Goal: Task Accomplishment & Management: Use online tool/utility

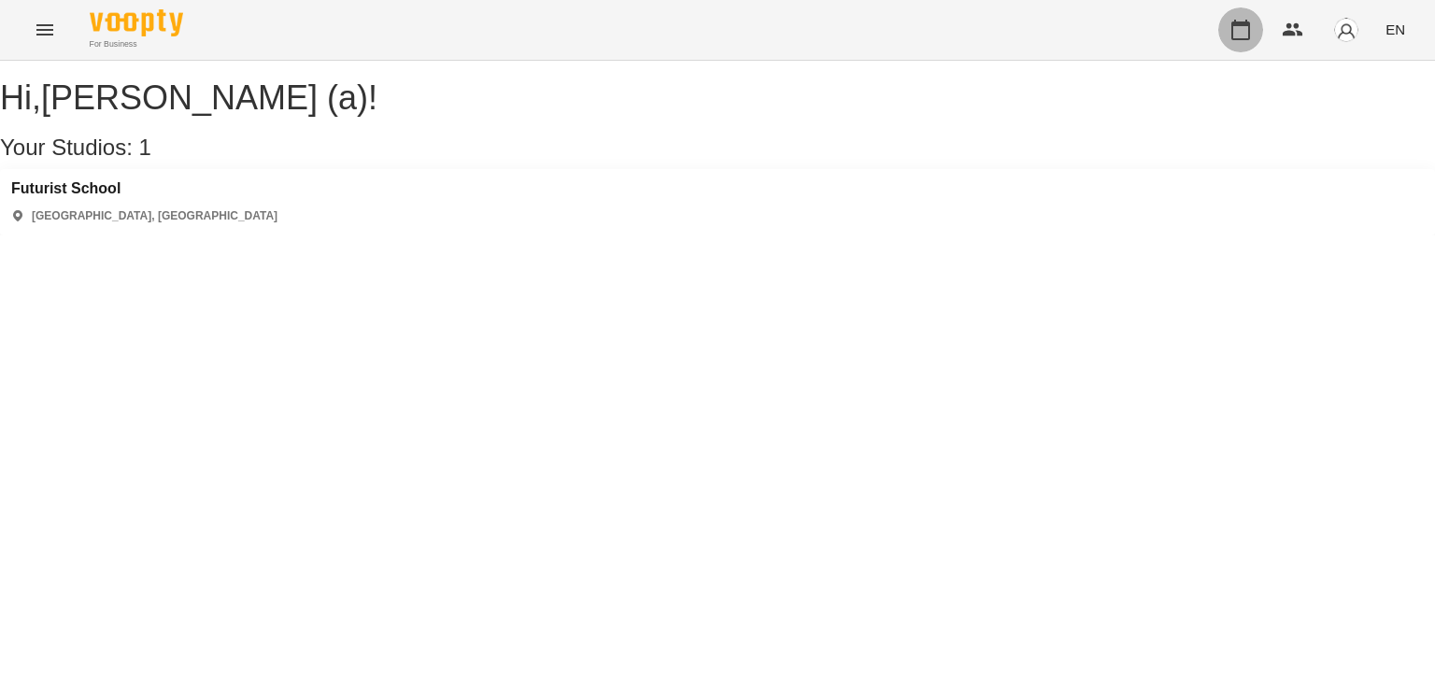
click at [1261, 24] on button "button" at bounding box center [1241, 29] width 45 height 45
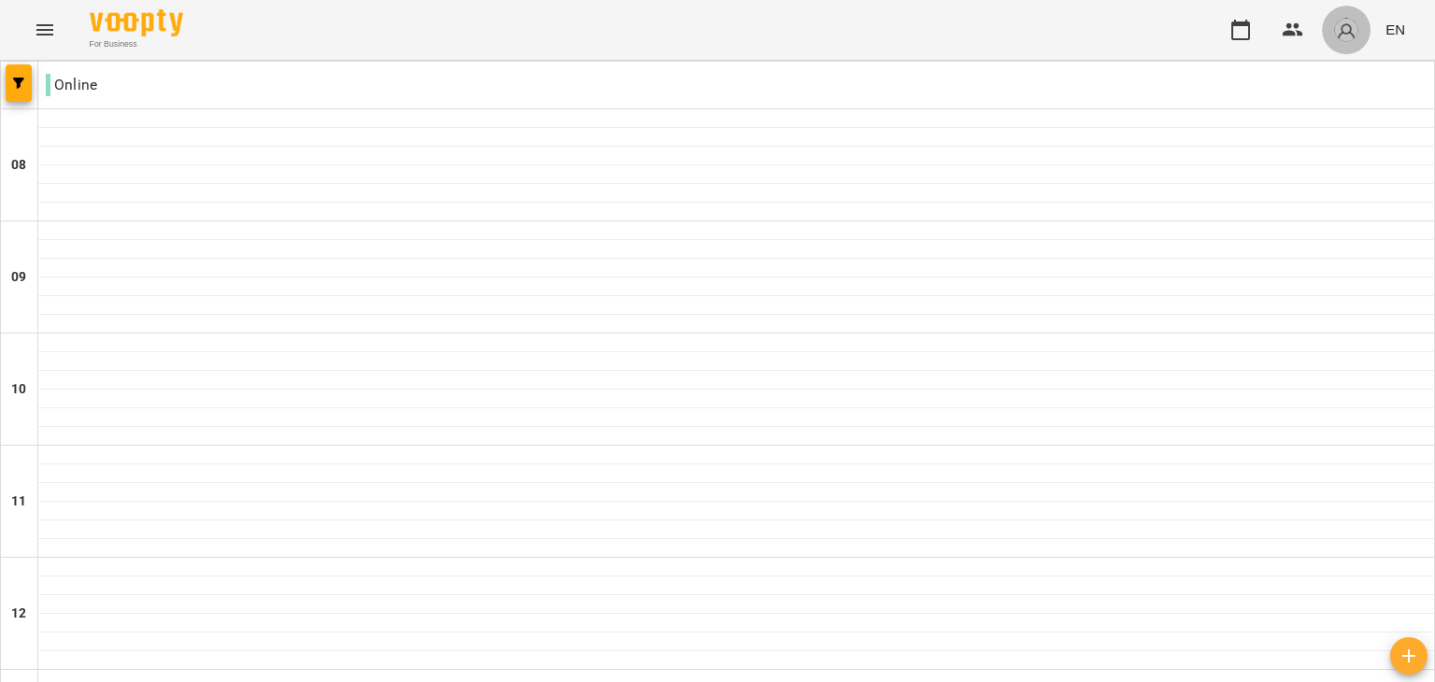
click at [1354, 38] on img "button" at bounding box center [1347, 30] width 26 height 26
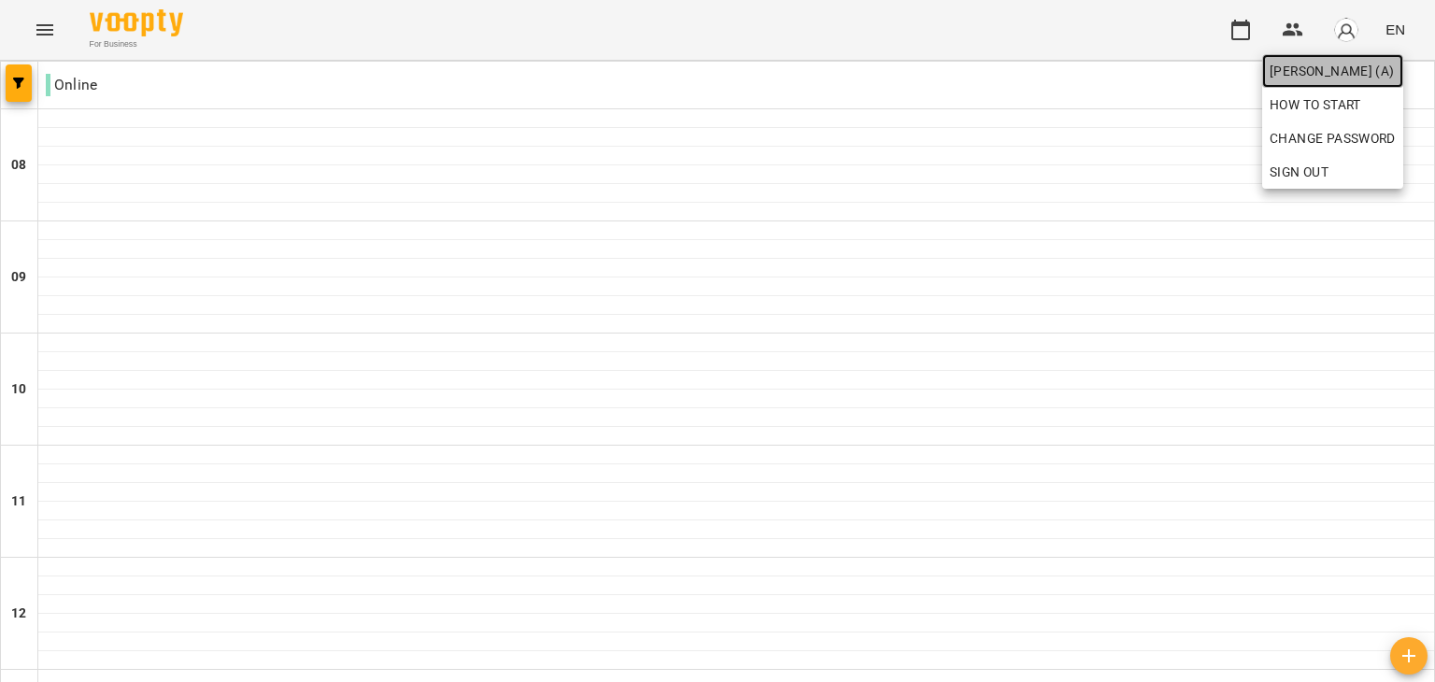
click at [1339, 64] on span "[PERSON_NAME] (а)" at bounding box center [1333, 71] width 126 height 22
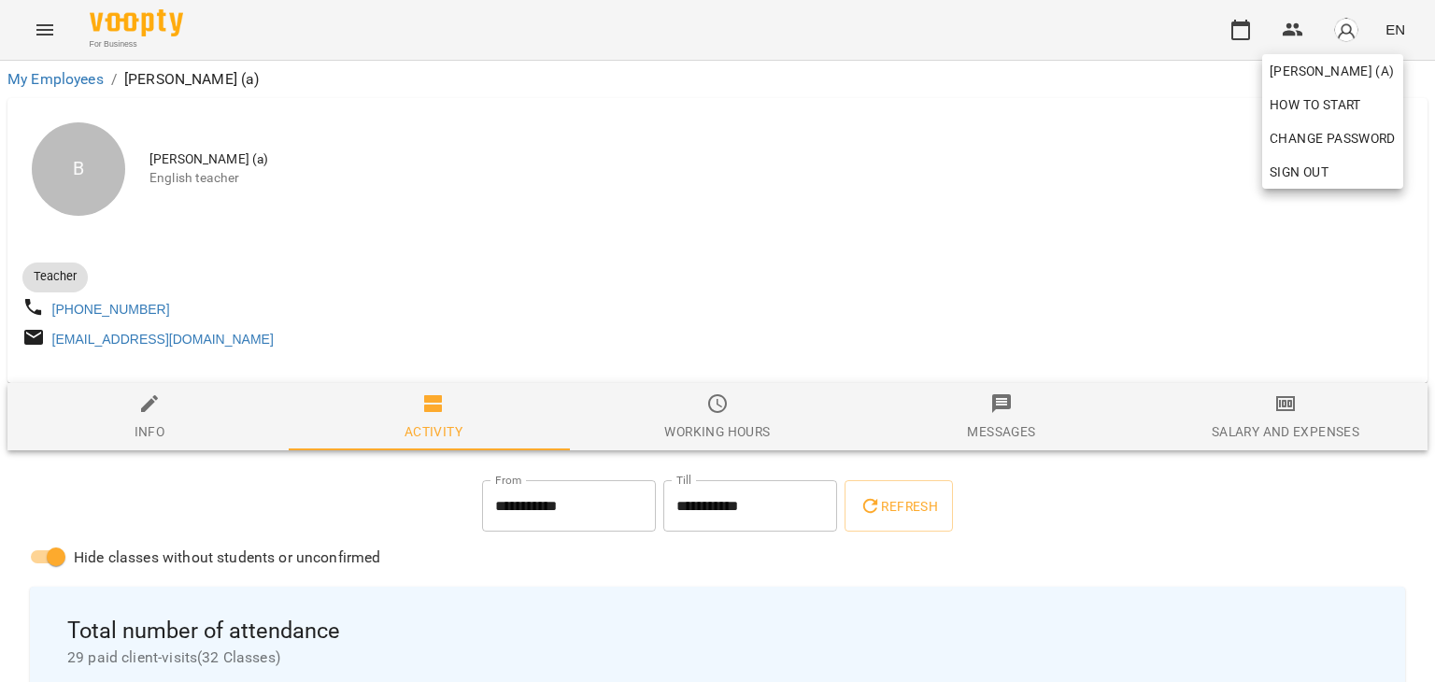
click at [1158, 444] on div at bounding box center [717, 341] width 1435 height 682
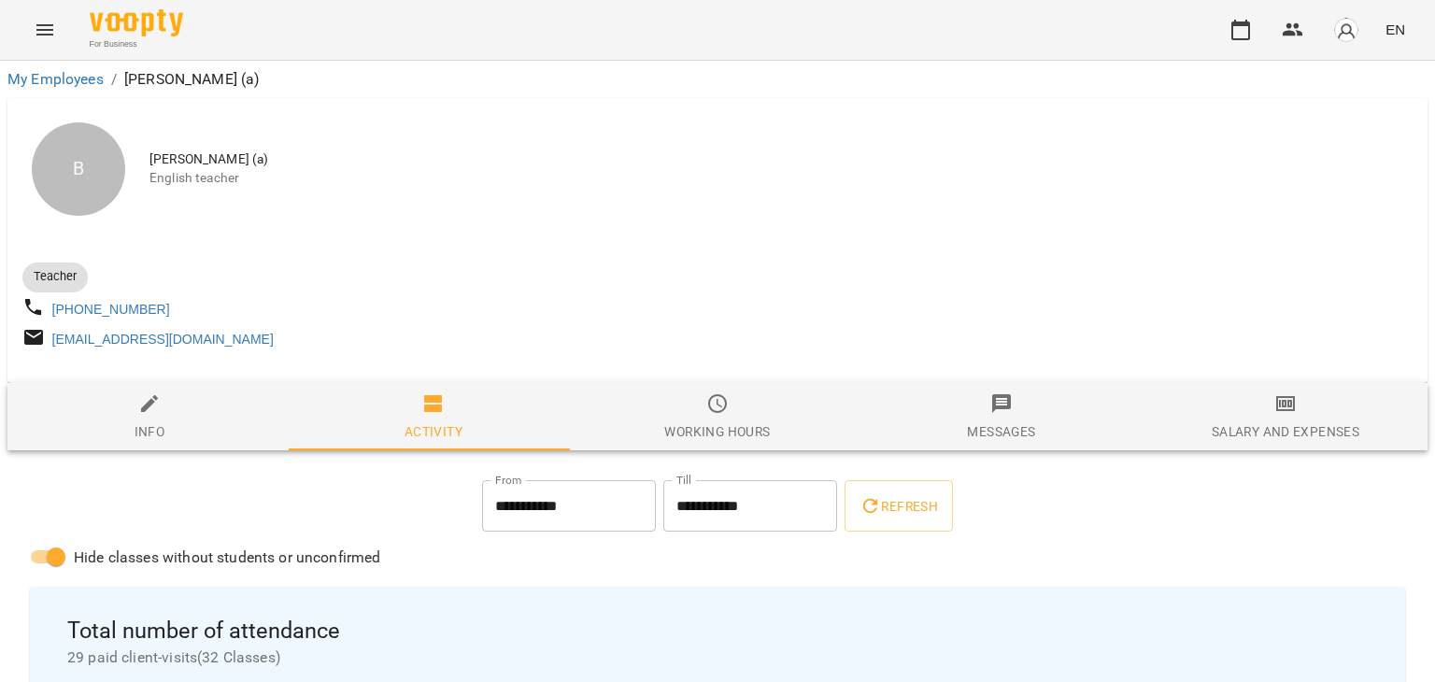
click at [1231, 436] on div "Salary and Expenses" at bounding box center [1286, 432] width 148 height 22
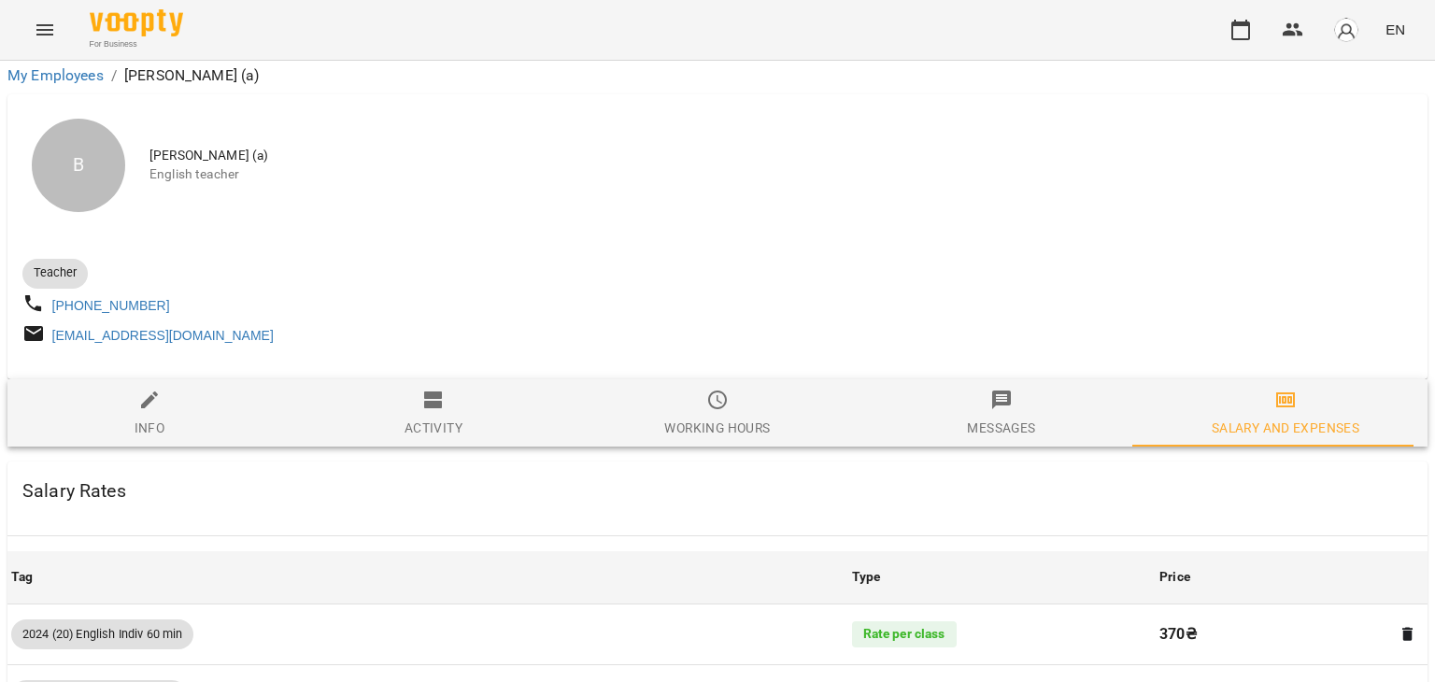
scroll to position [1799, 0]
drag, startPoint x: 1089, startPoint y: 468, endPoint x: 1037, endPoint y: 527, distance: 78.2
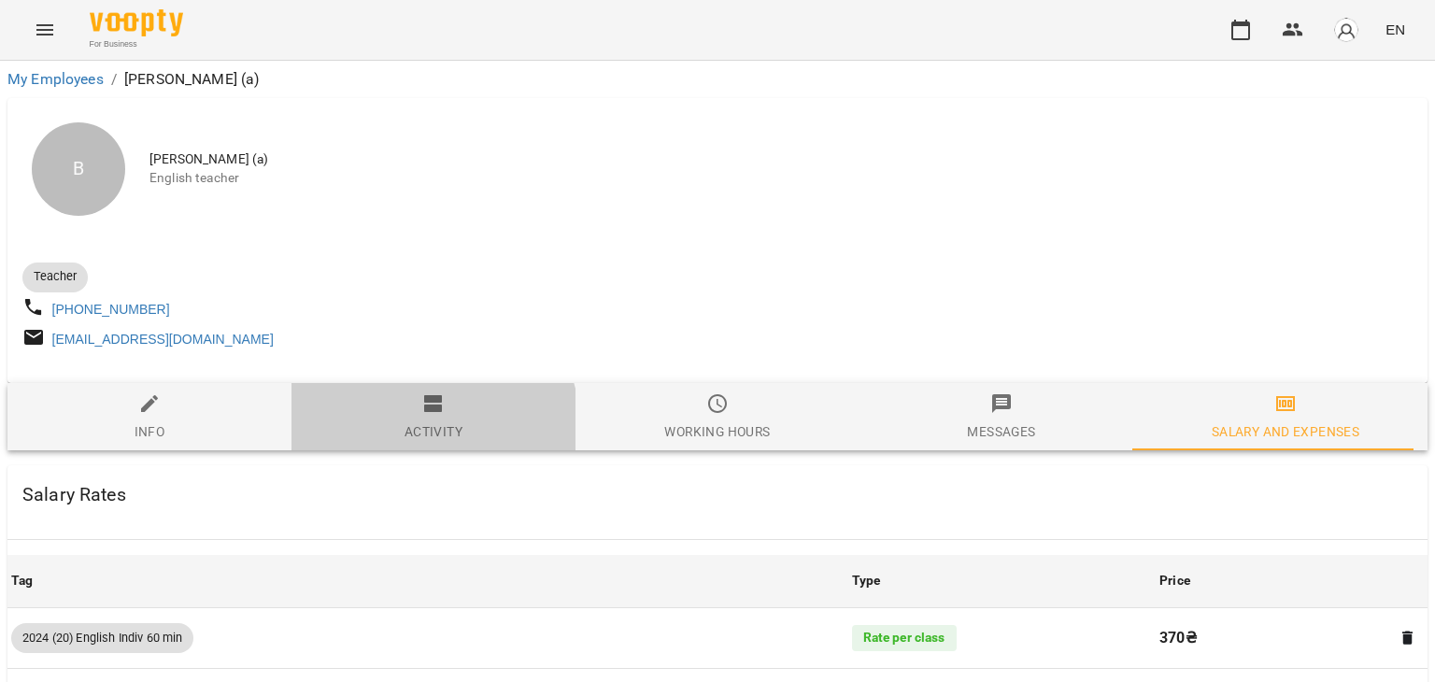
click at [426, 435] on div "Activity" at bounding box center [434, 432] width 58 height 22
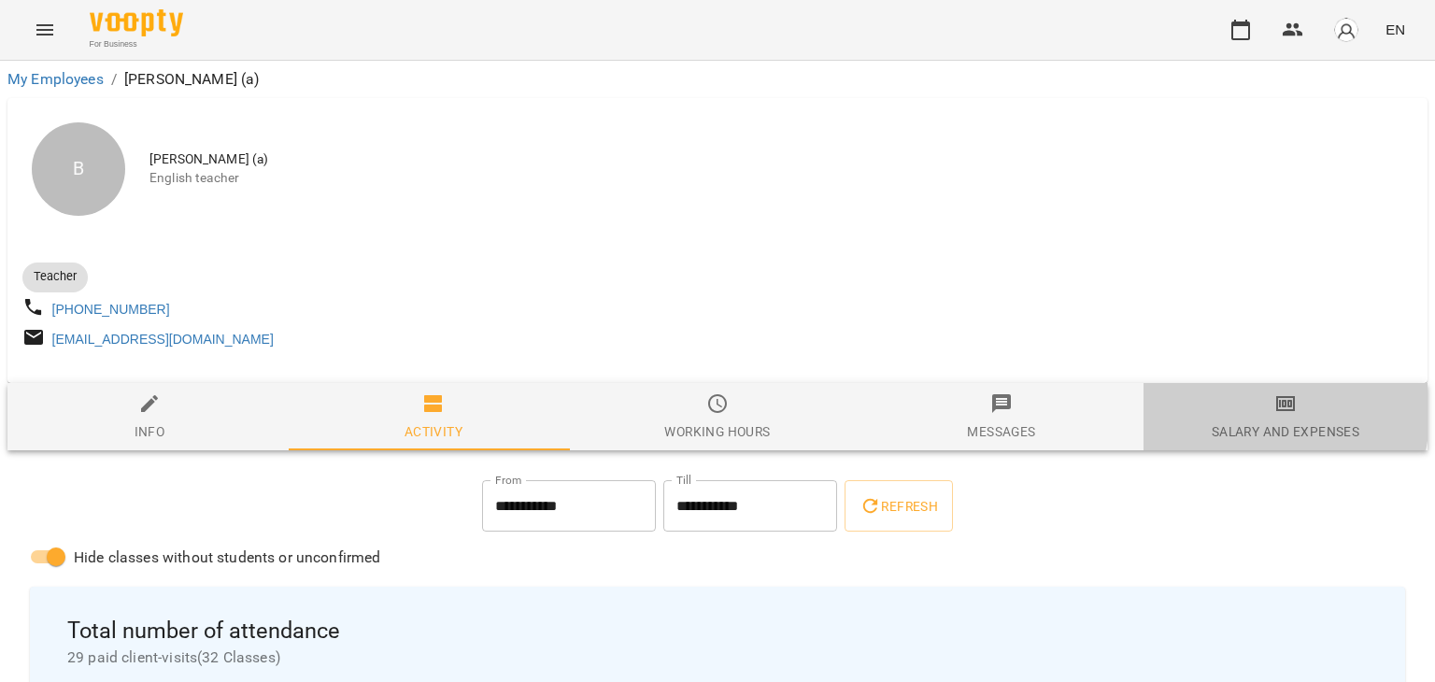
click at [1162, 410] on span "Salary and Expenses" at bounding box center [1286, 417] width 262 height 50
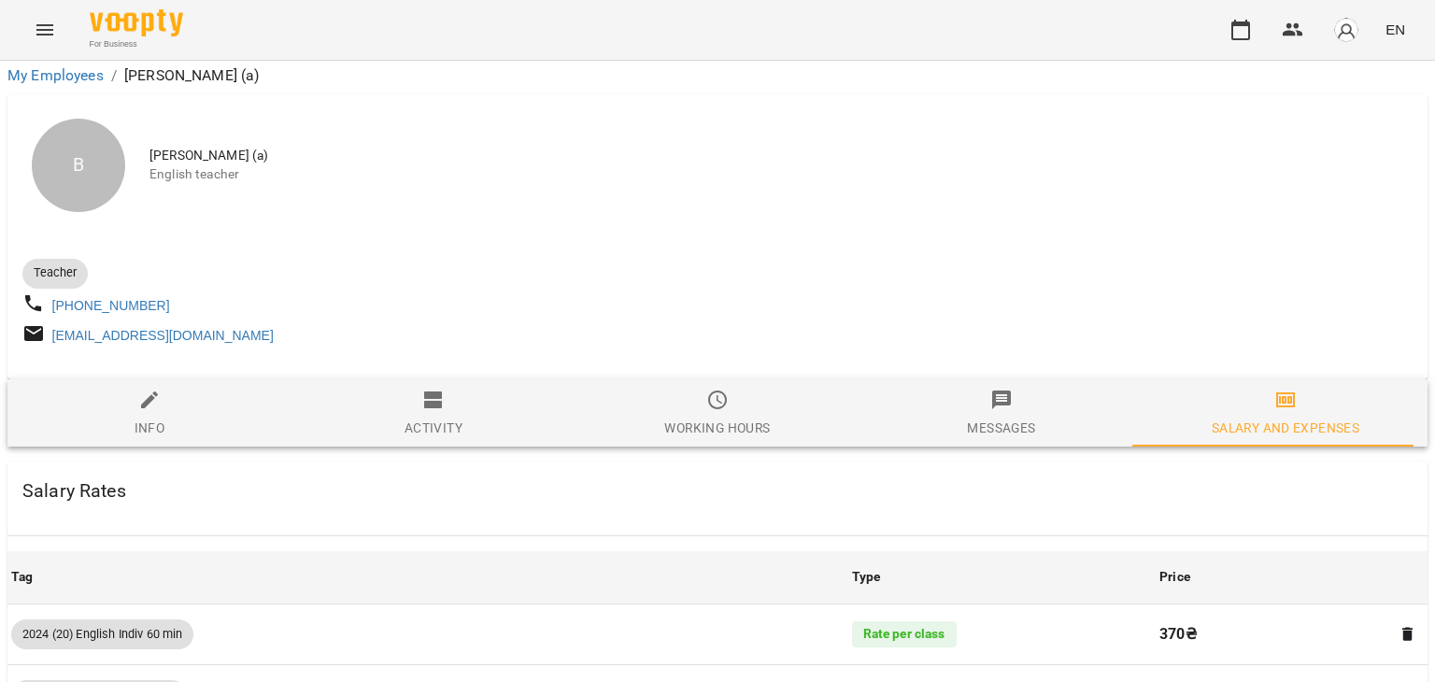
scroll to position [5572, 0]
